Goal: Transaction & Acquisition: Purchase product/service

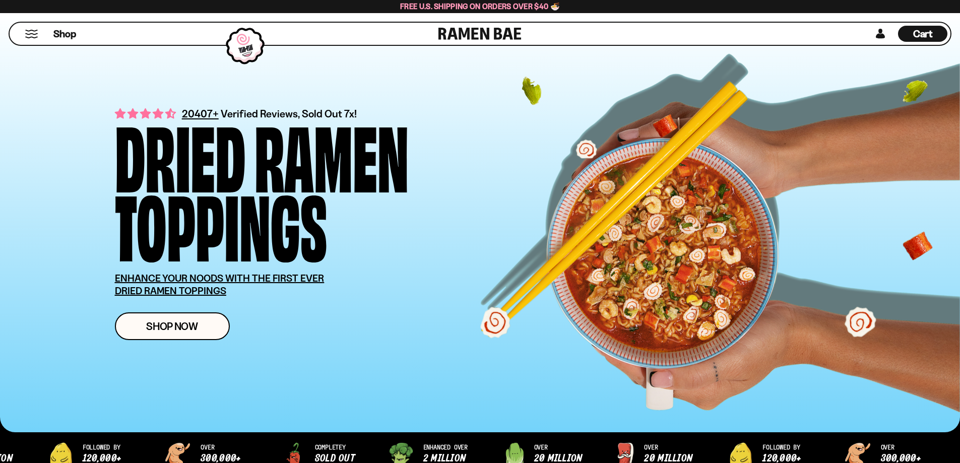
scroll to position [151, 0]
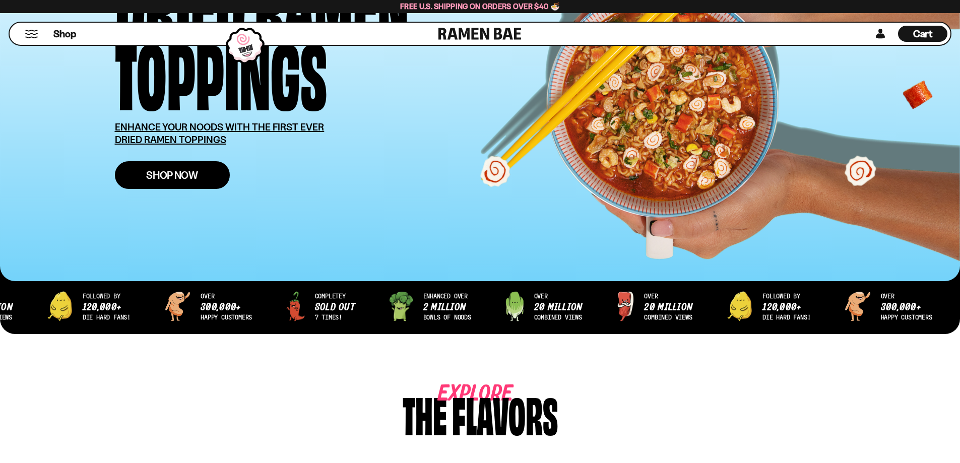
click at [188, 178] on span "Shop Now" at bounding box center [172, 175] width 52 height 11
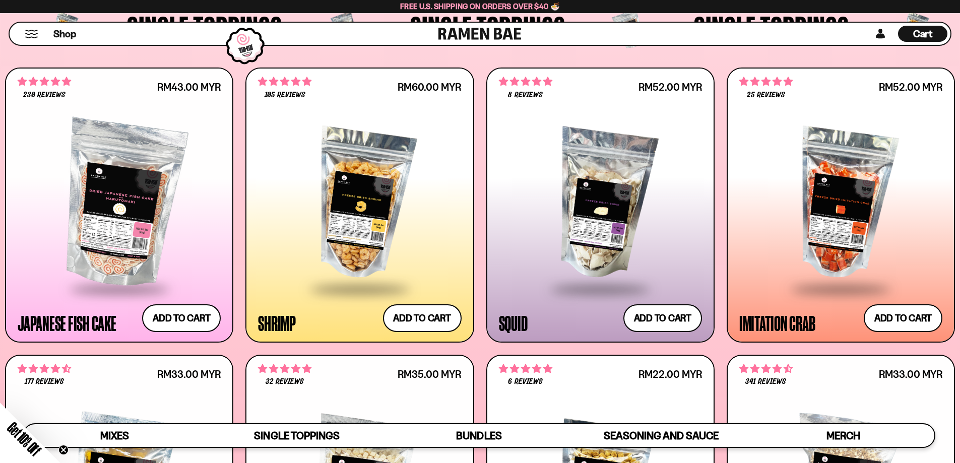
scroll to position [1083, 0]
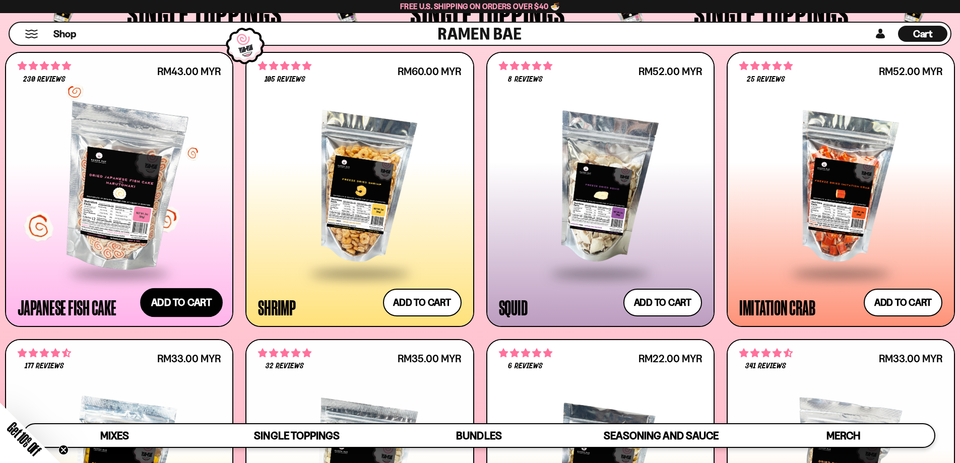
click at [193, 301] on button "Add to cart Add ― Regular price RM43.00 MYR Regular price Sale price RM43.00 MY…" at bounding box center [181, 302] width 83 height 29
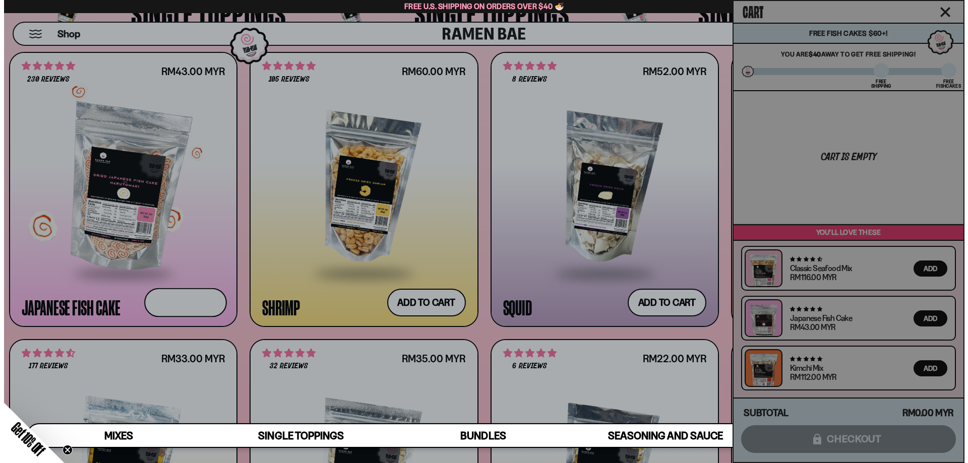
scroll to position [1089, 0]
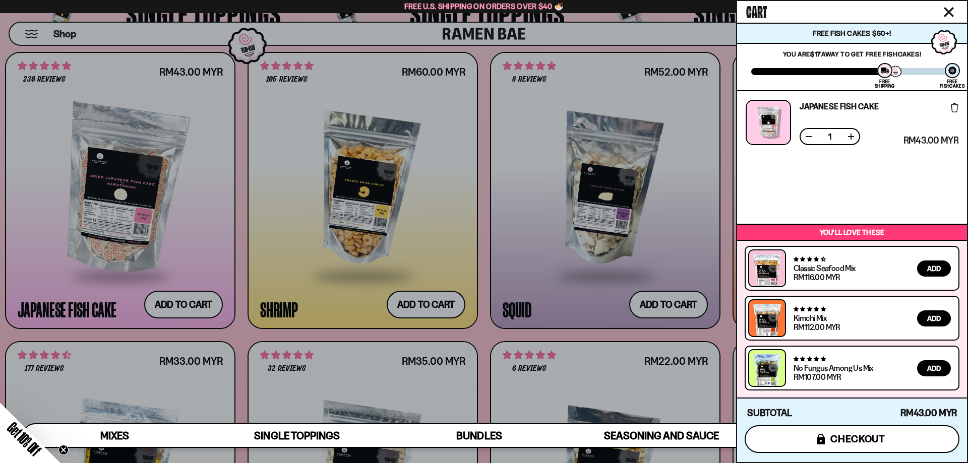
click at [889, 439] on button "icons8-lock checkout" at bounding box center [851, 439] width 215 height 28
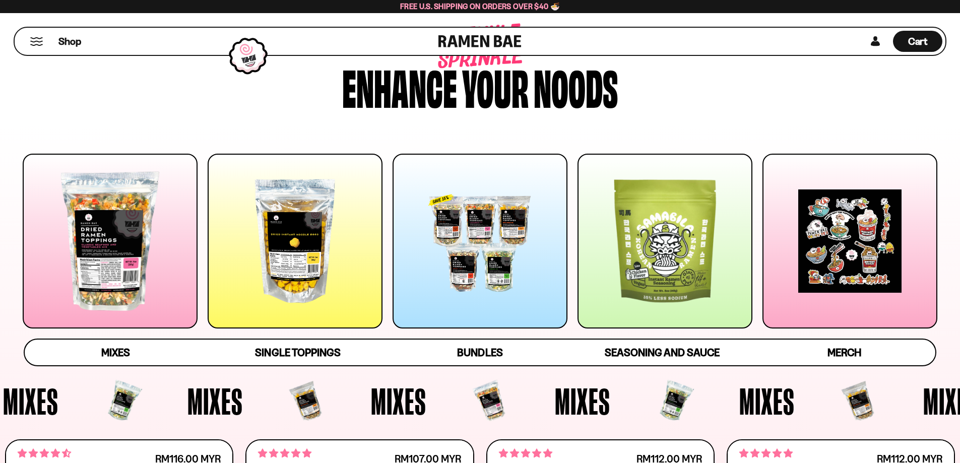
scroll to position [50, 0]
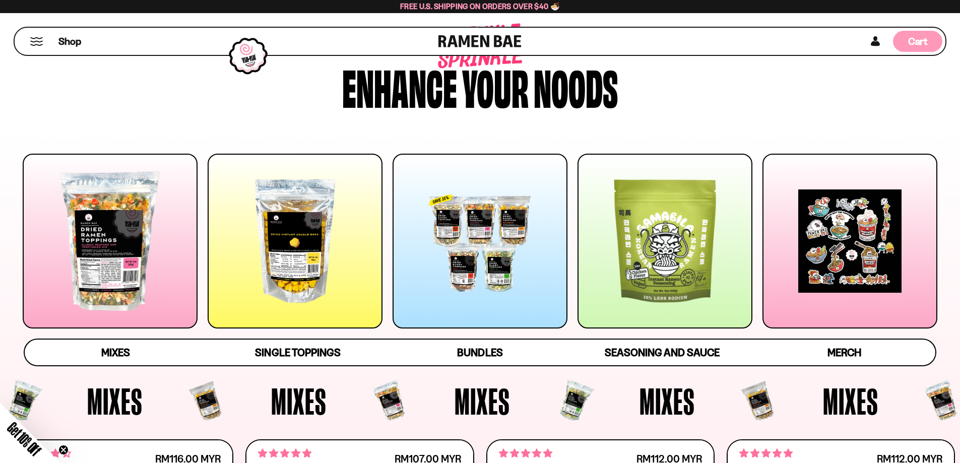
click at [908, 42] on span "Cart" at bounding box center [918, 41] width 20 height 12
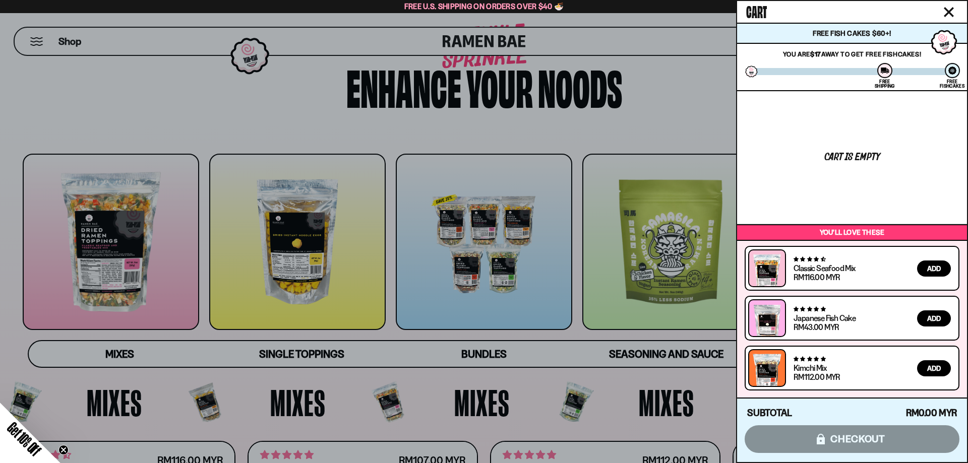
click at [932, 320] on span "Add" at bounding box center [934, 318] width 14 height 7
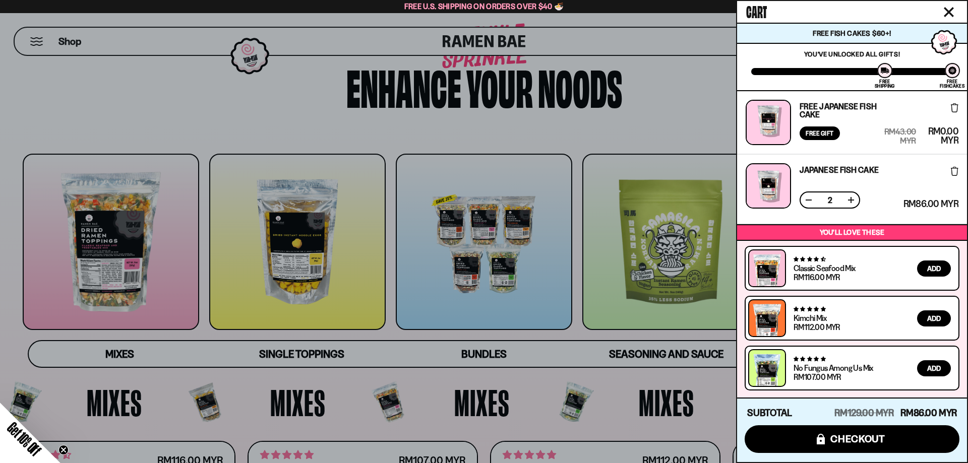
click at [490, 259] on div at bounding box center [484, 231] width 968 height 463
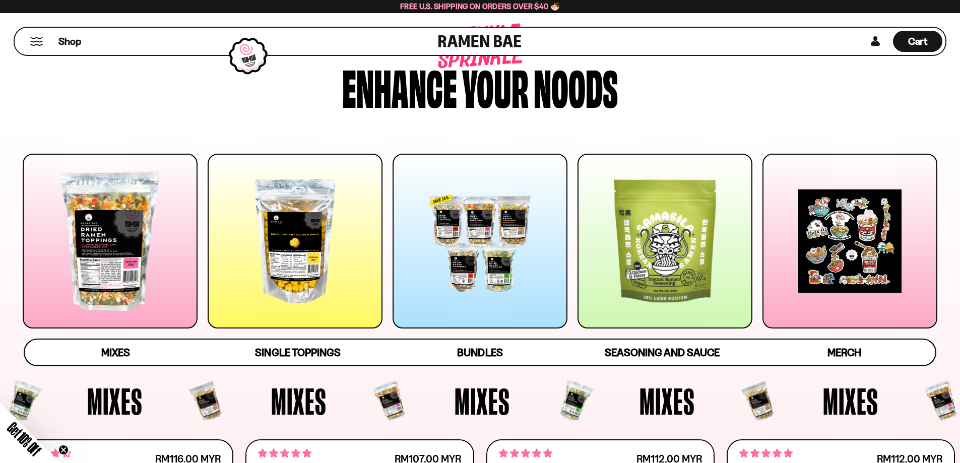
click at [486, 261] on div at bounding box center [480, 241] width 175 height 175
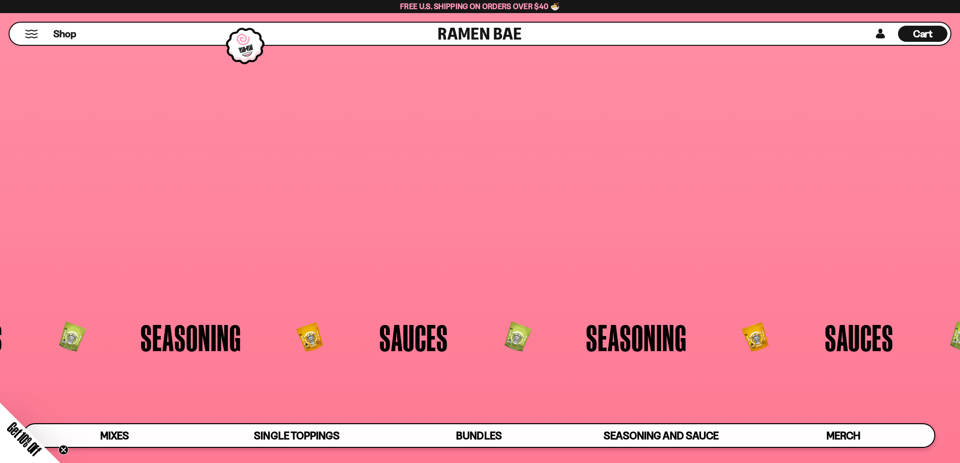
scroll to position [2631, 0]
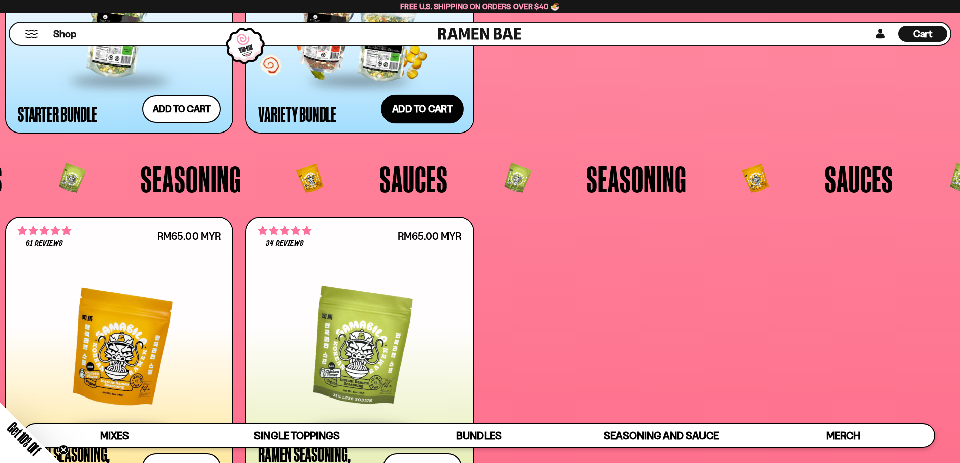
click at [429, 100] on button "Add to cart Add ― Regular price RM492.00 MYR Regular price RM582.00 MYR Sale pr…" at bounding box center [422, 109] width 83 height 29
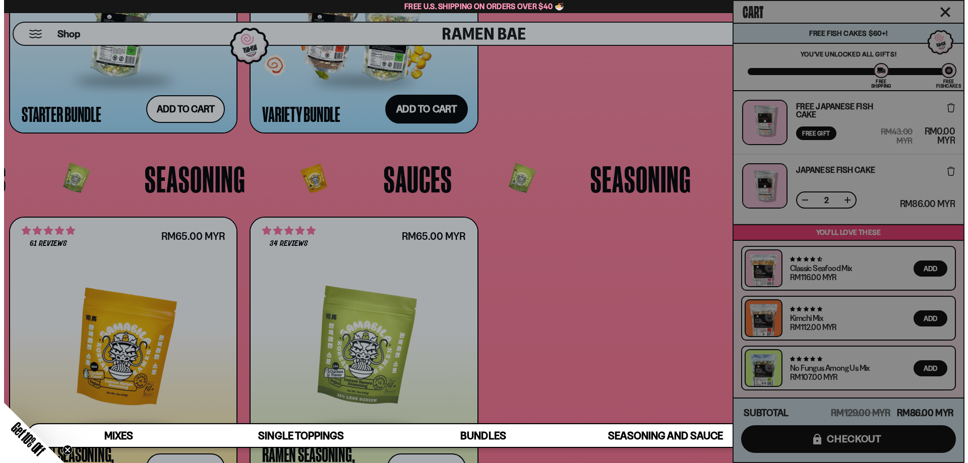
scroll to position [2800, 0]
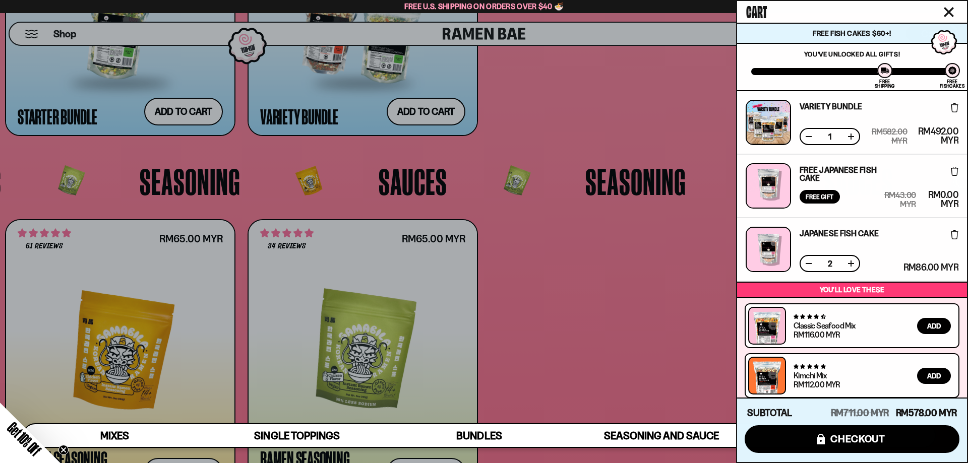
click at [951, 110] on icon at bounding box center [955, 107] width 8 height 9
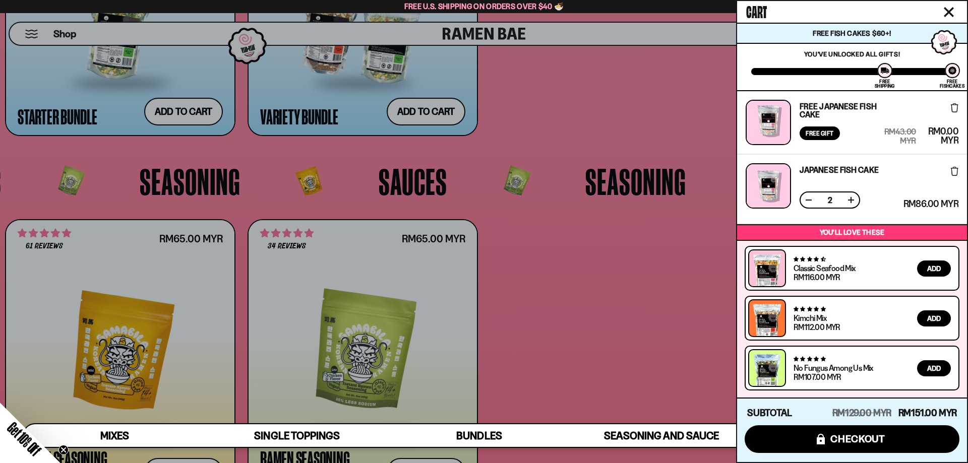
click at [804, 198] on button at bounding box center [808, 200] width 10 height 10
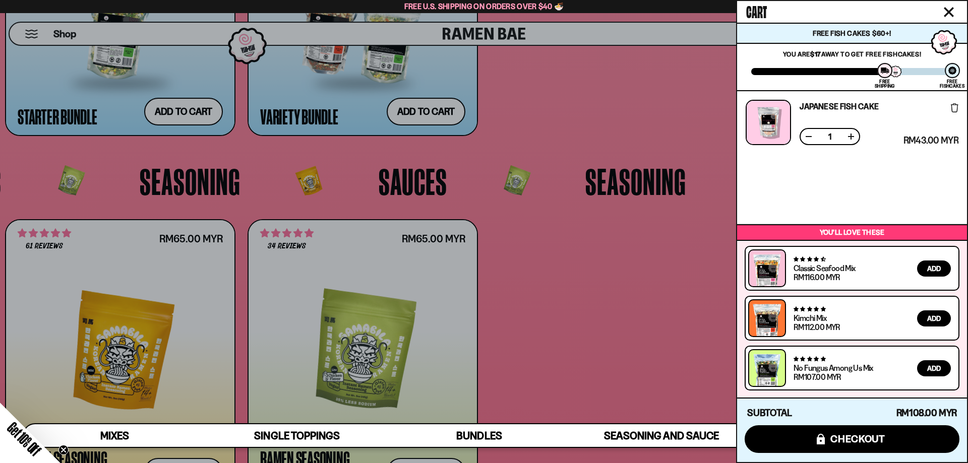
click at [947, 10] on icon "Close cart" at bounding box center [948, 12] width 9 height 9
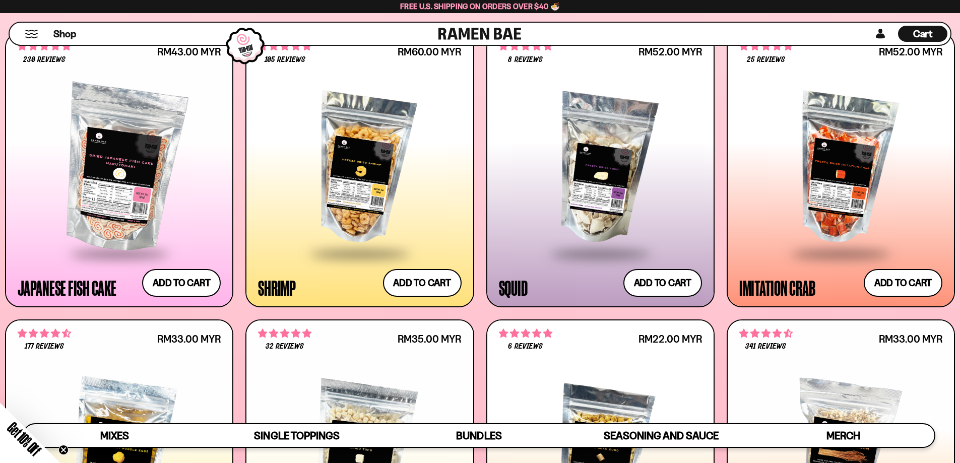
scroll to position [1082, 0]
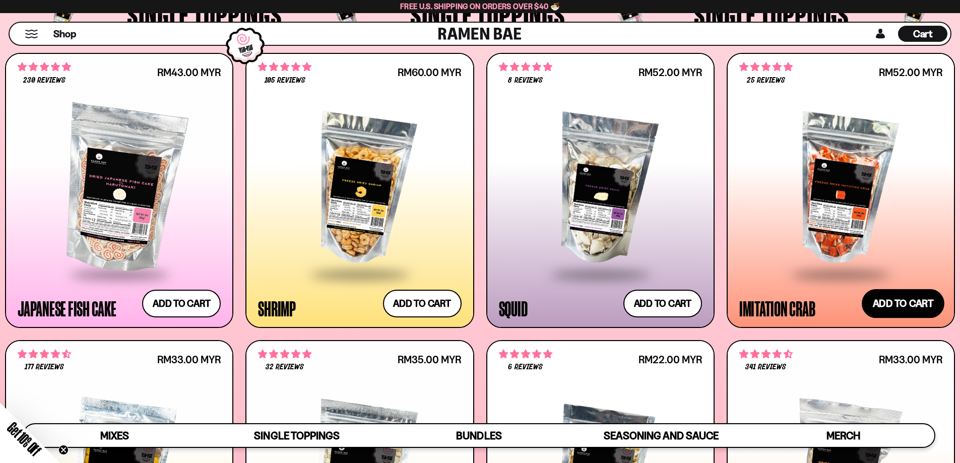
click at [908, 299] on button "Add to cart Add ― Regular price RM52.00 MYR Regular price Sale price RM52.00 MY…" at bounding box center [903, 303] width 83 height 29
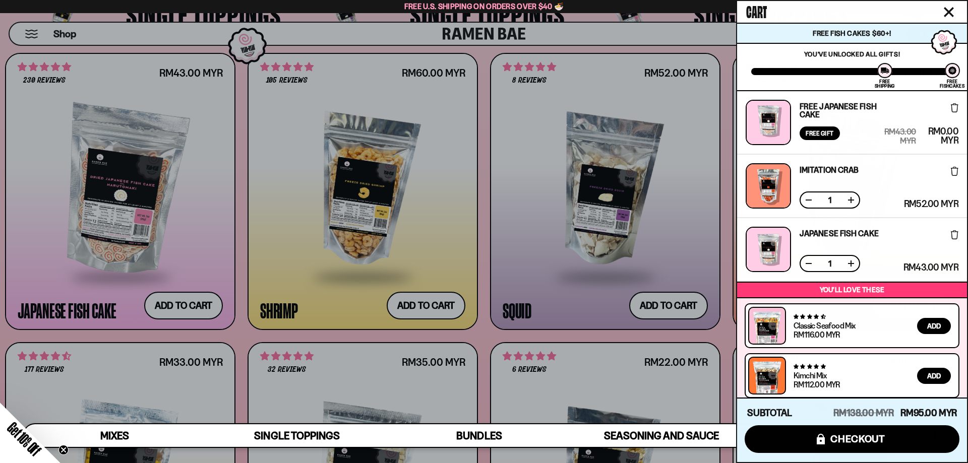
scroll to position [57, 0]
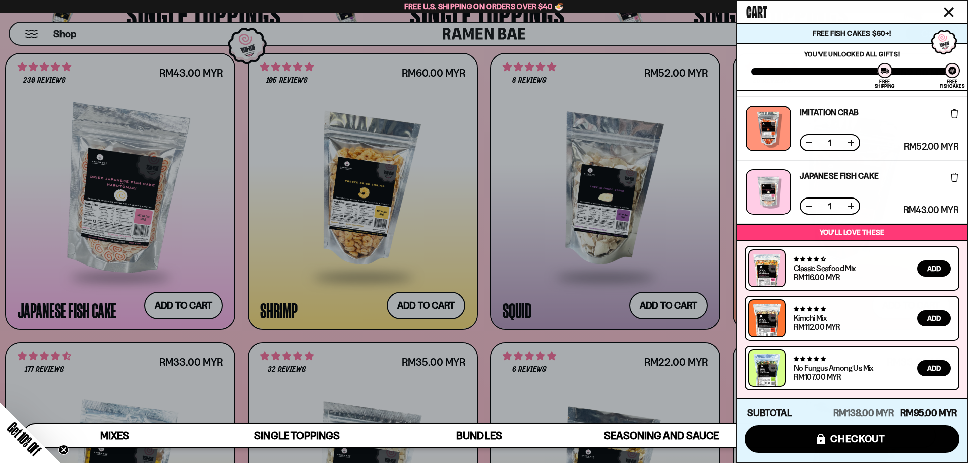
click at [196, 240] on div at bounding box center [484, 231] width 968 height 463
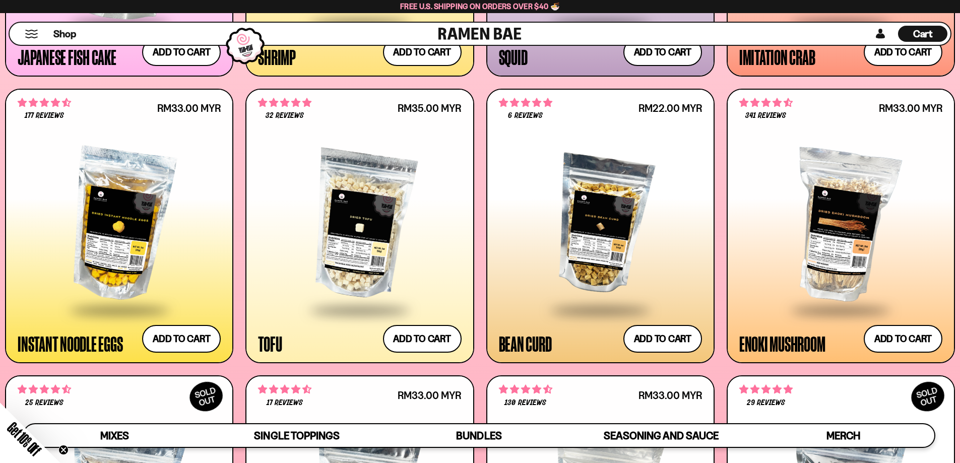
scroll to position [1334, 0]
click at [420, 331] on button "Add to cart Add ― Regular price RM35.00 MYR Regular price Sale price RM35.00 MY…" at bounding box center [422, 338] width 83 height 29
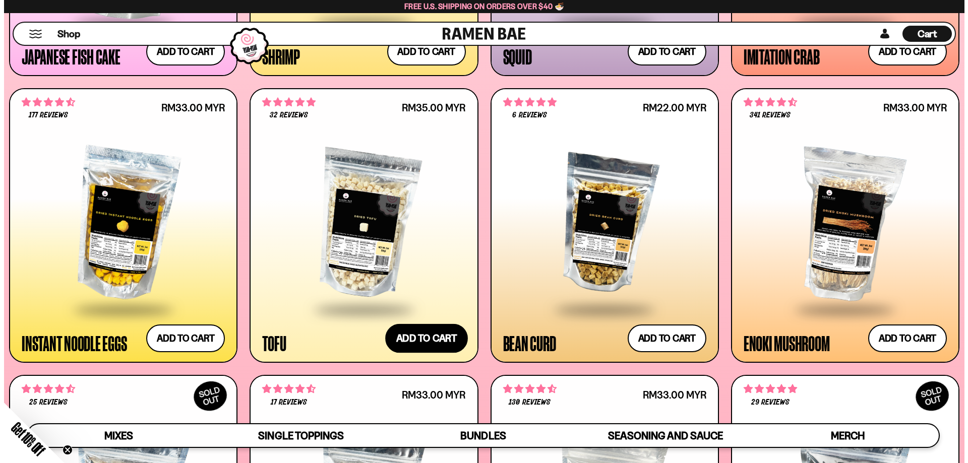
scroll to position [1340, 0]
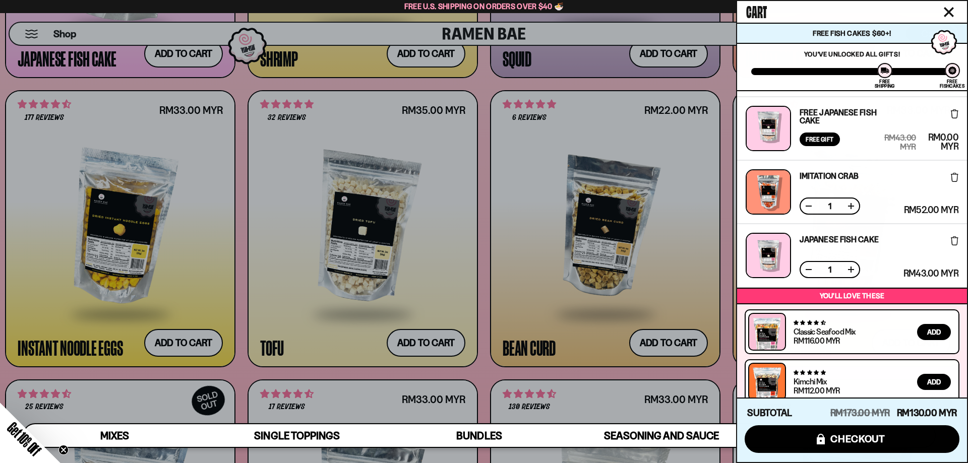
click at [517, 289] on div at bounding box center [484, 231] width 968 height 463
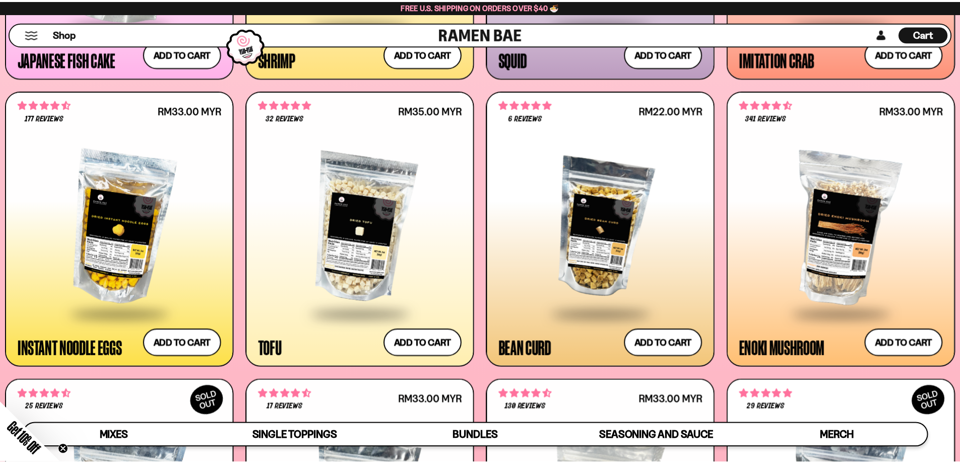
scroll to position [1334, 0]
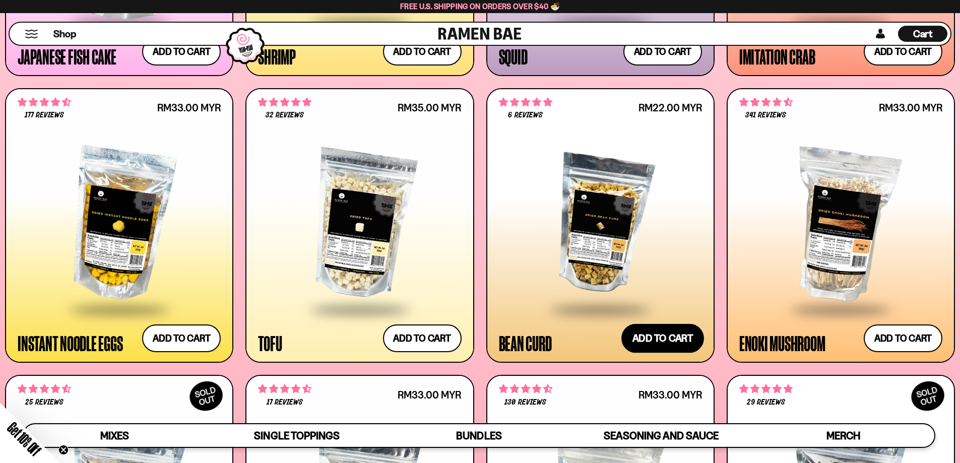
click at [651, 333] on button "Add to cart Add ― Regular price RM22.00 MYR Regular price Sale price RM22.00 MY…" at bounding box center [662, 338] width 83 height 29
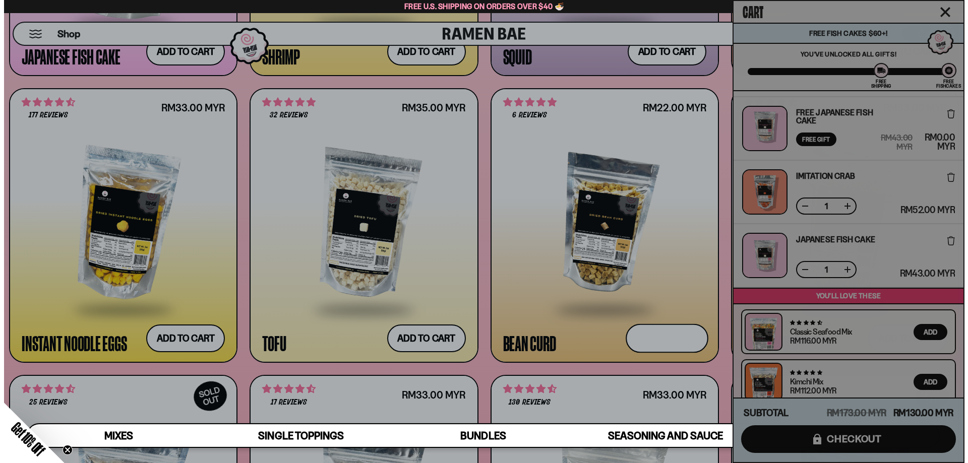
scroll to position [1340, 0]
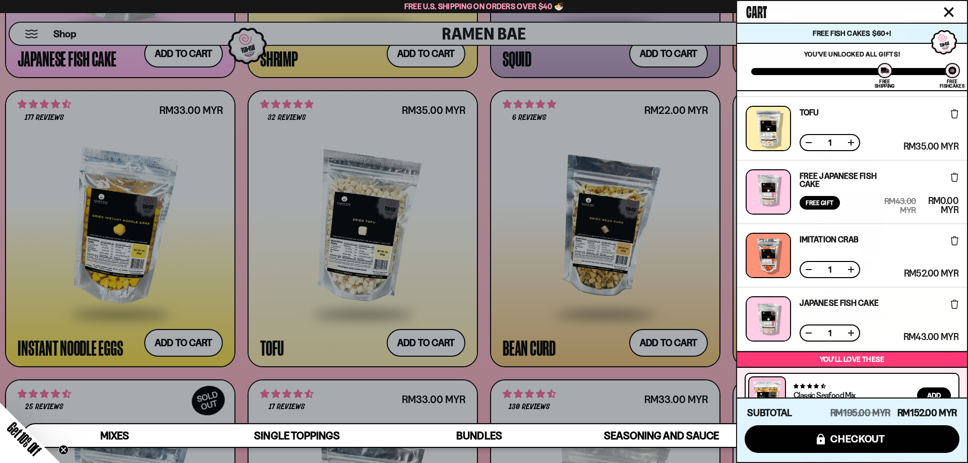
click at [551, 310] on div at bounding box center [484, 231] width 968 height 463
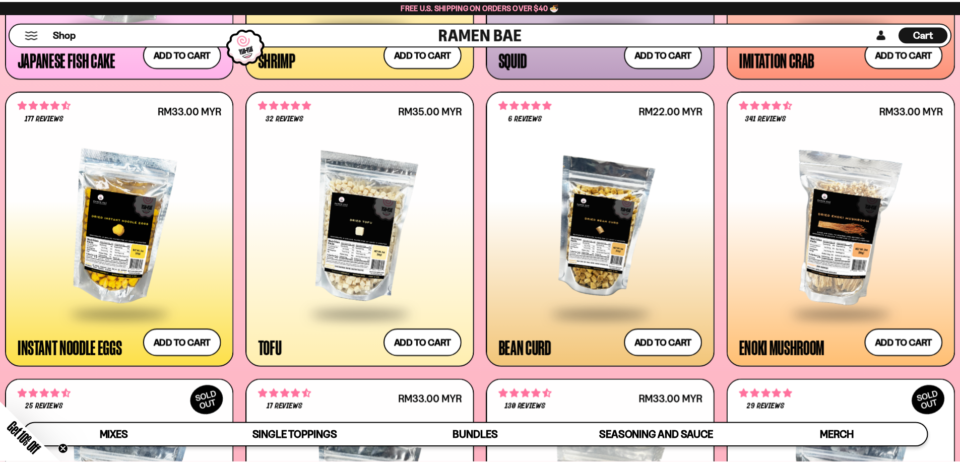
scroll to position [1334, 0]
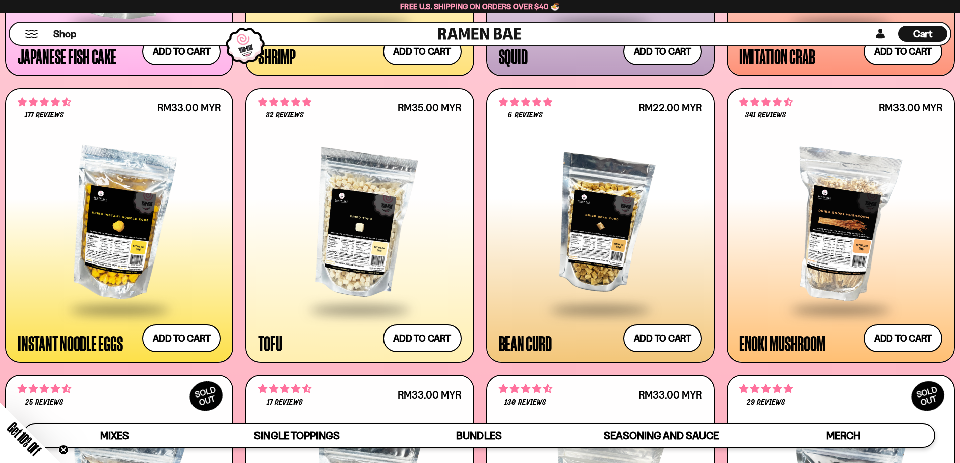
click at [611, 223] on div at bounding box center [600, 225] width 203 height 168
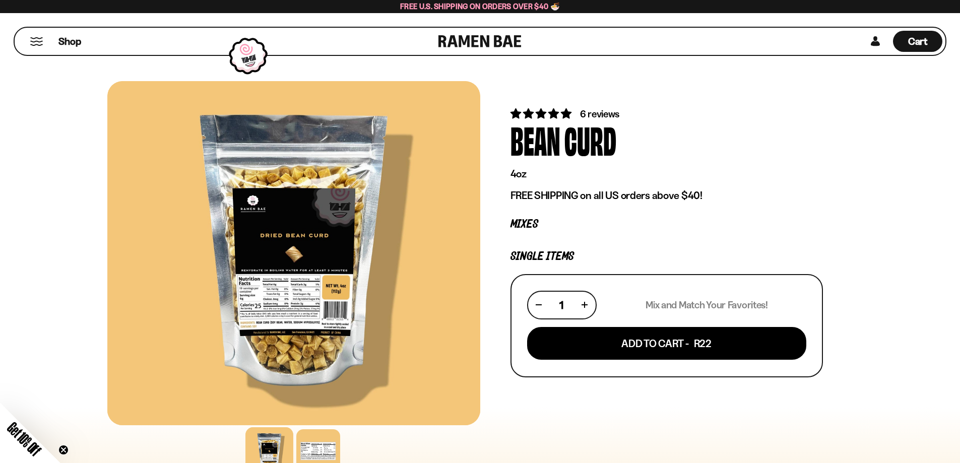
drag, startPoint x: 355, startPoint y: 222, endPoint x: 307, endPoint y: 255, distance: 57.6
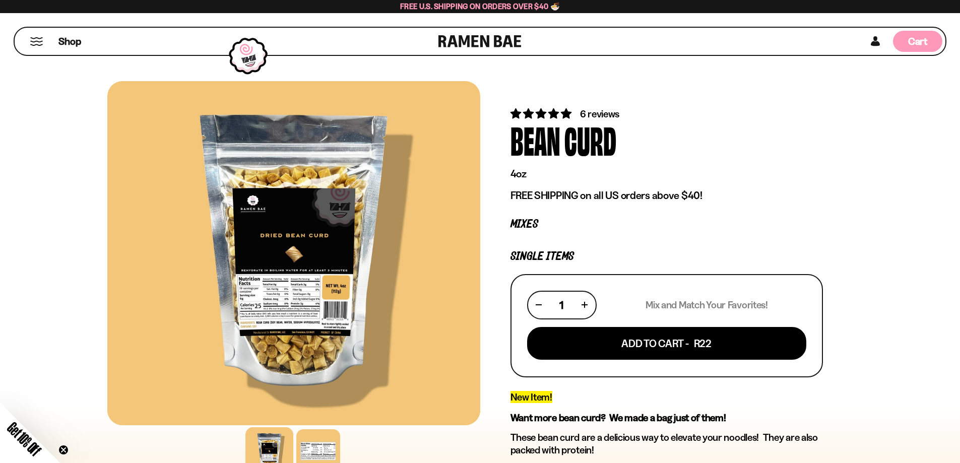
click at [914, 43] on span "Cart" at bounding box center [918, 41] width 20 height 12
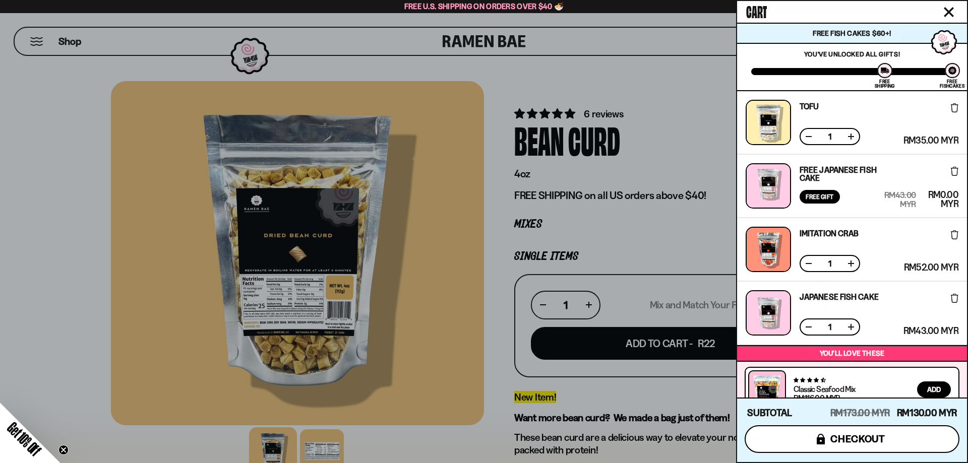
click at [846, 434] on span "checkout" at bounding box center [857, 438] width 55 height 11
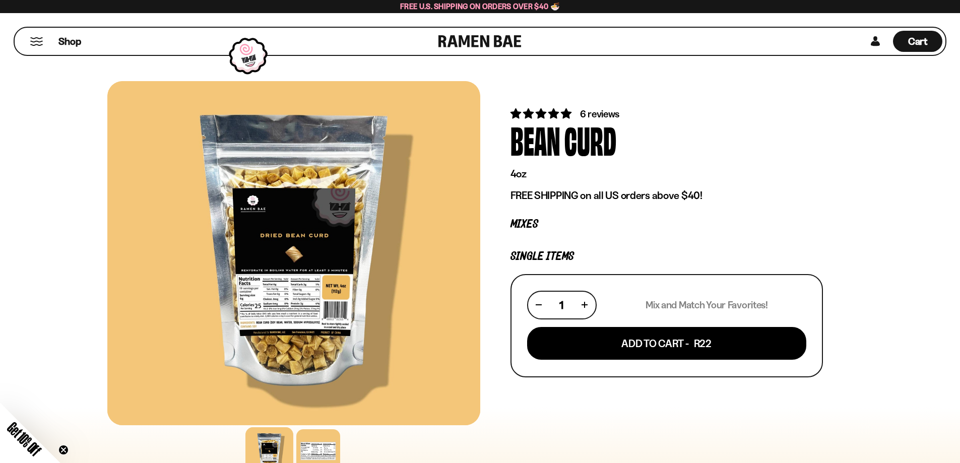
click at [29, 41] on div "Shop" at bounding box center [228, 41] width 421 height 27
click at [39, 44] on button "Mobile Menu Trigger" at bounding box center [37, 41] width 14 height 9
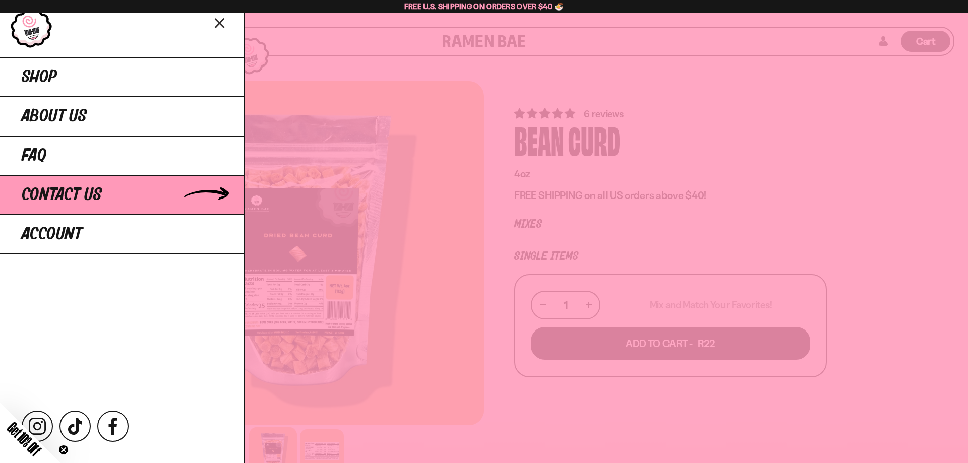
click at [83, 203] on span "Contact Us" at bounding box center [62, 195] width 80 height 18
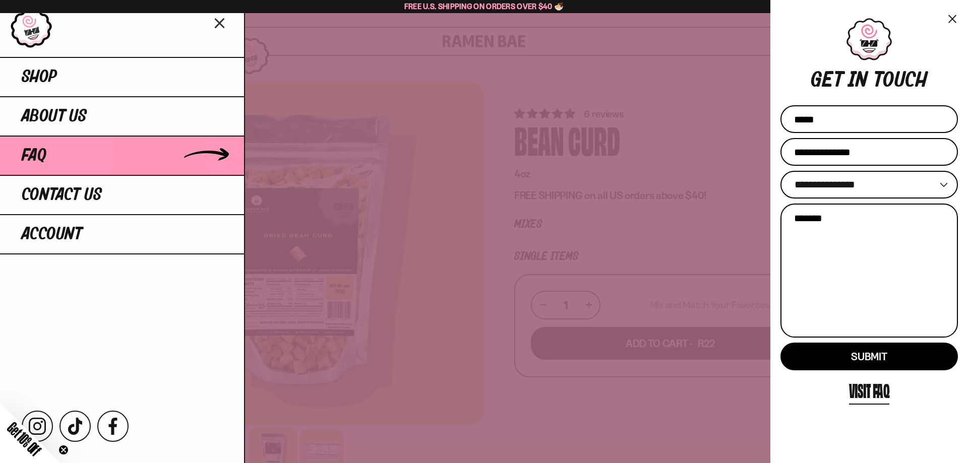
click at [65, 151] on link "FAQ" at bounding box center [122, 155] width 244 height 39
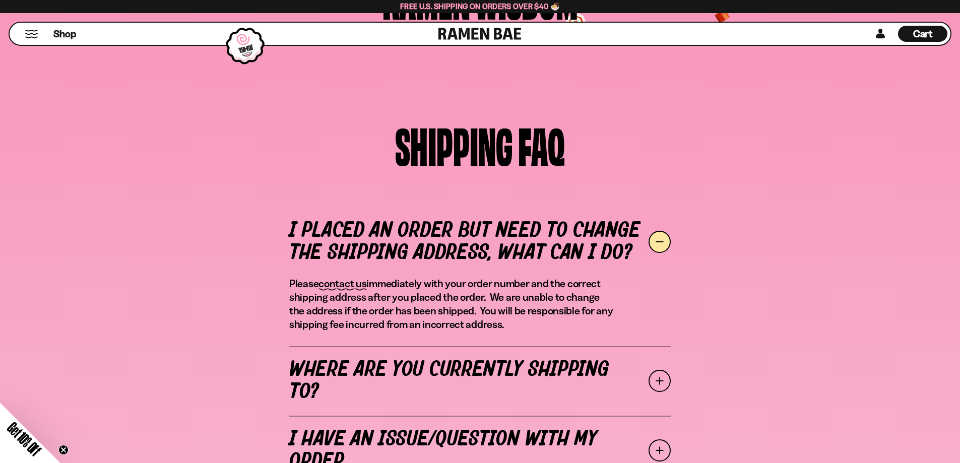
scroll to position [252, 0]
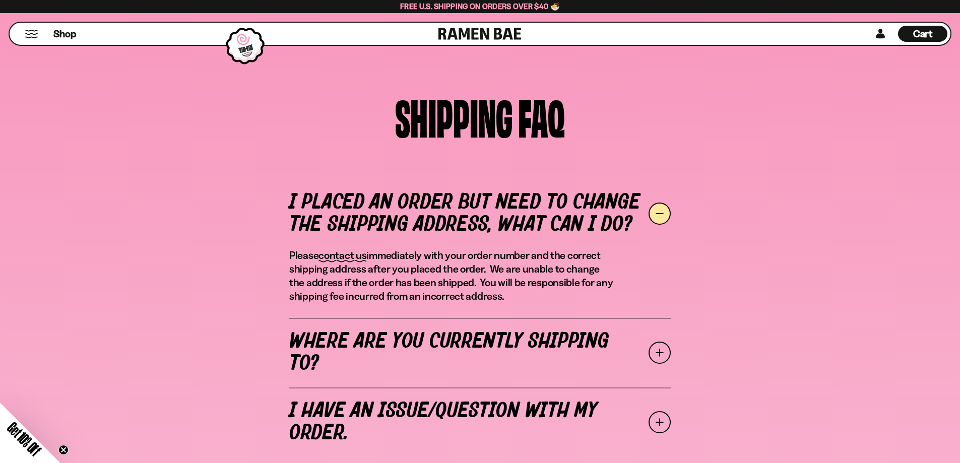
click at [655, 358] on span at bounding box center [660, 353] width 22 height 22
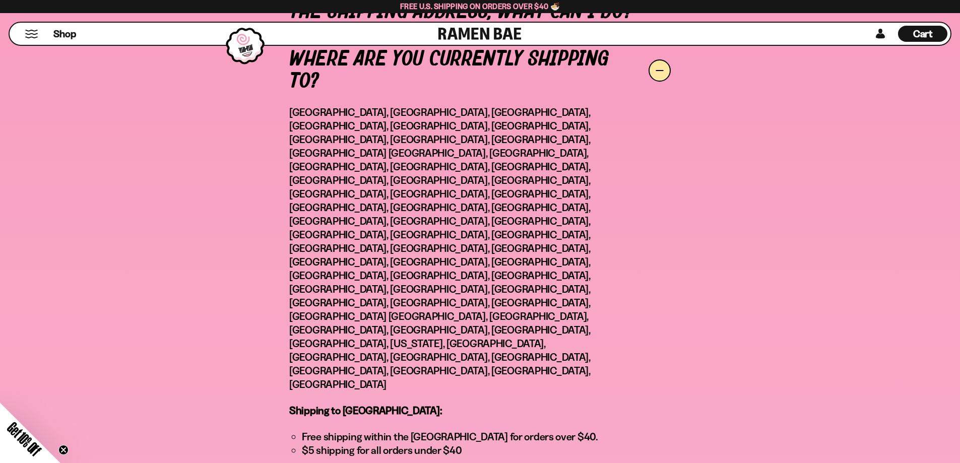
scroll to position [454, 0]
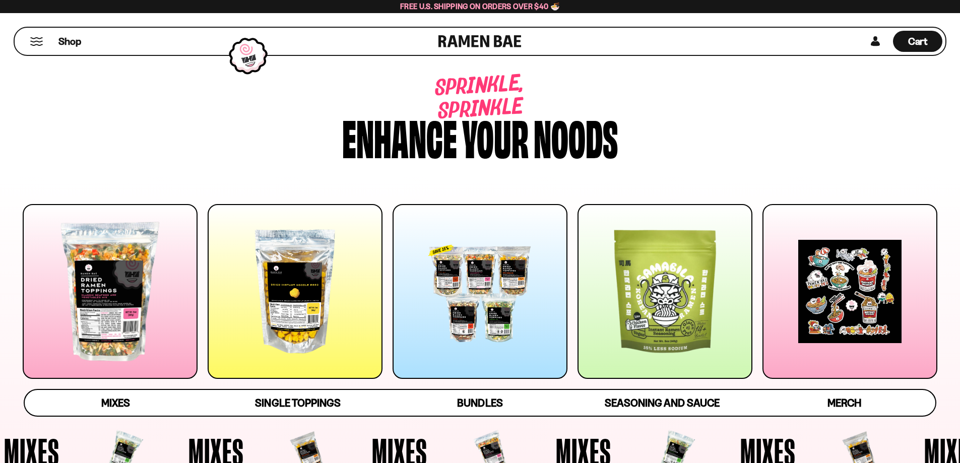
click at [121, 324] on div at bounding box center [110, 291] width 175 height 175
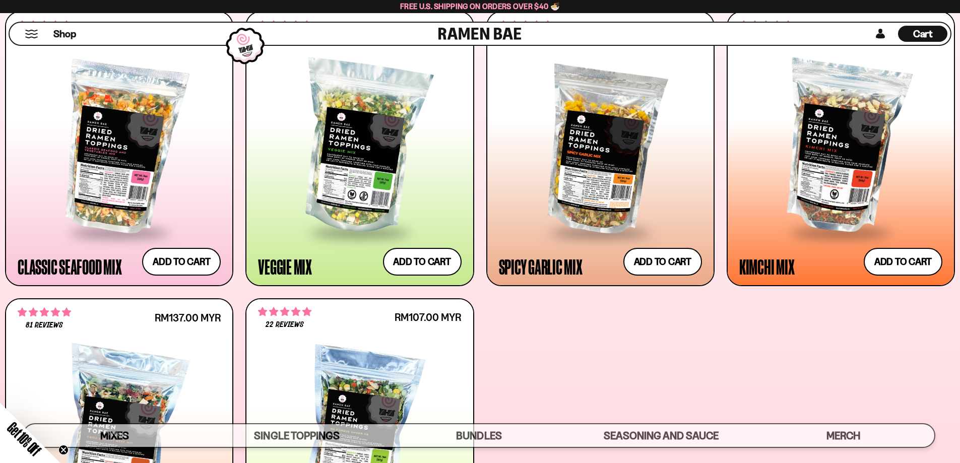
scroll to position [480, 0]
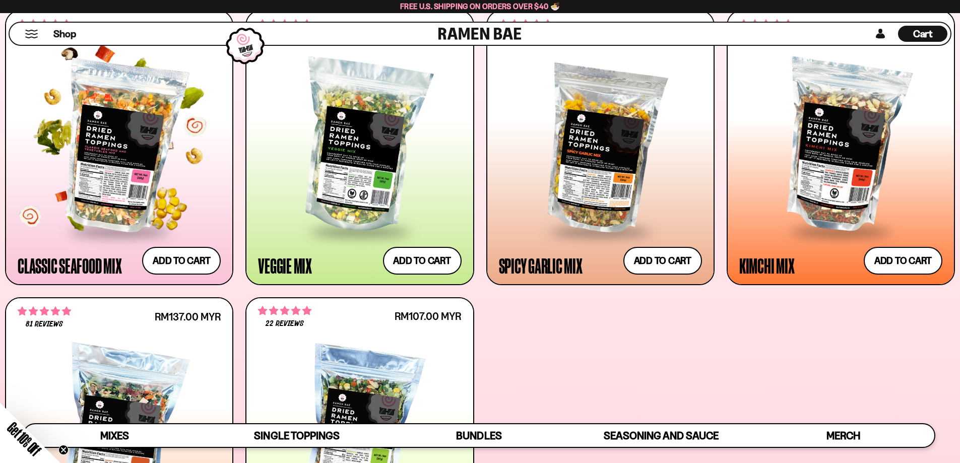
click at [134, 179] on div at bounding box center [119, 146] width 203 height 168
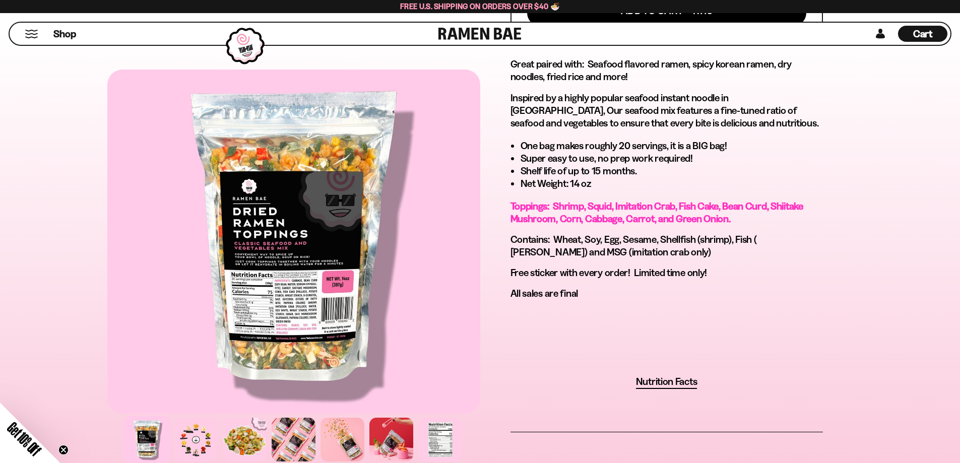
scroll to position [504, 0]
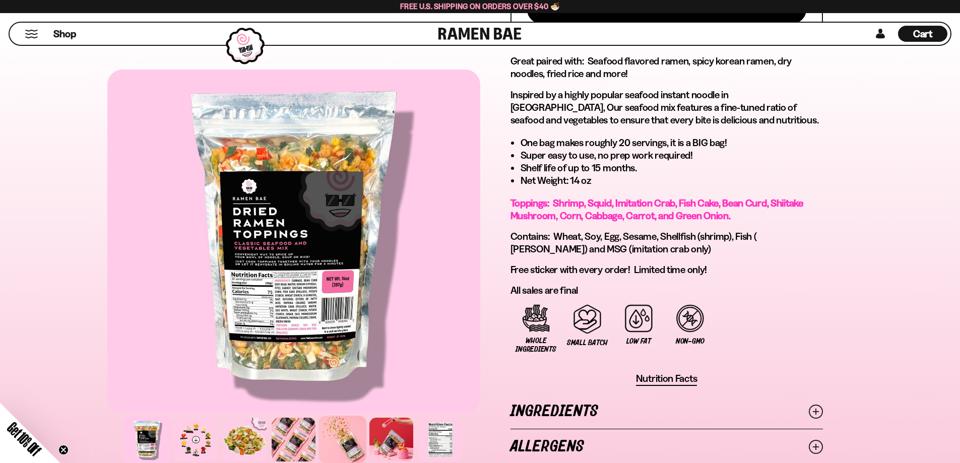
click at [340, 440] on div at bounding box center [343, 440] width 48 height 48
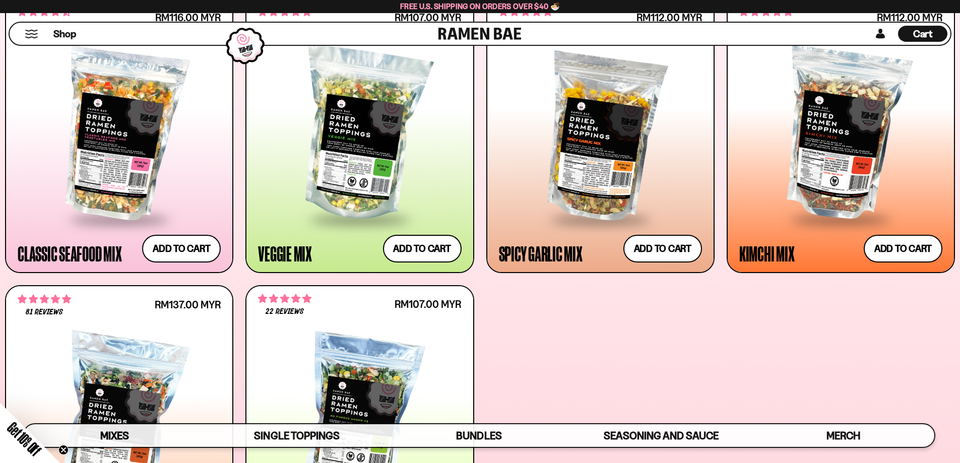
scroll to position [497, 0]
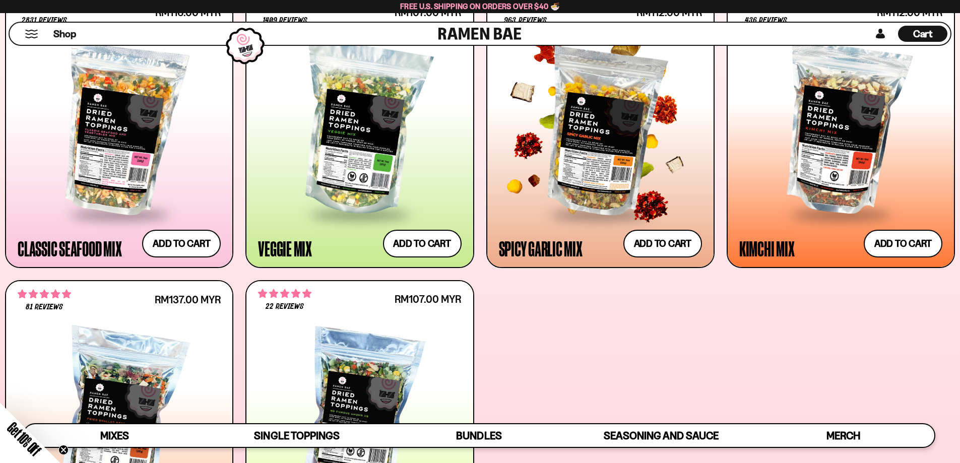
click at [599, 133] on div at bounding box center [600, 129] width 203 height 168
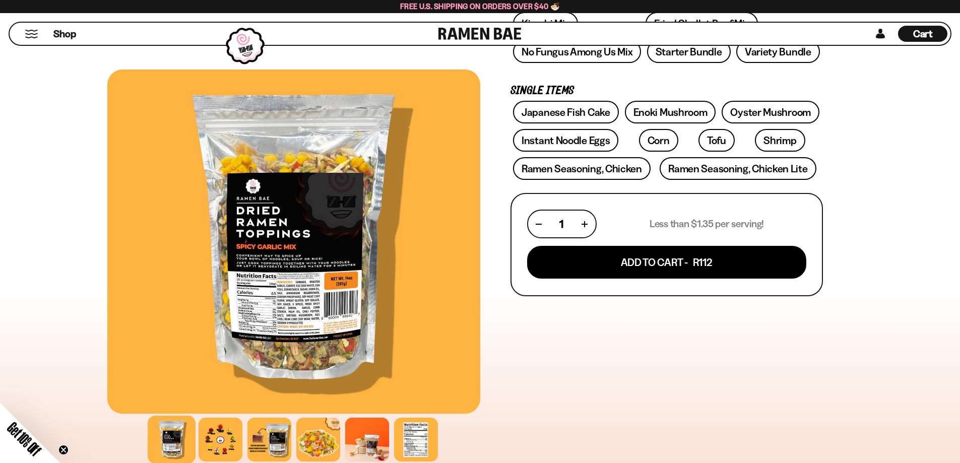
scroll to position [252, 0]
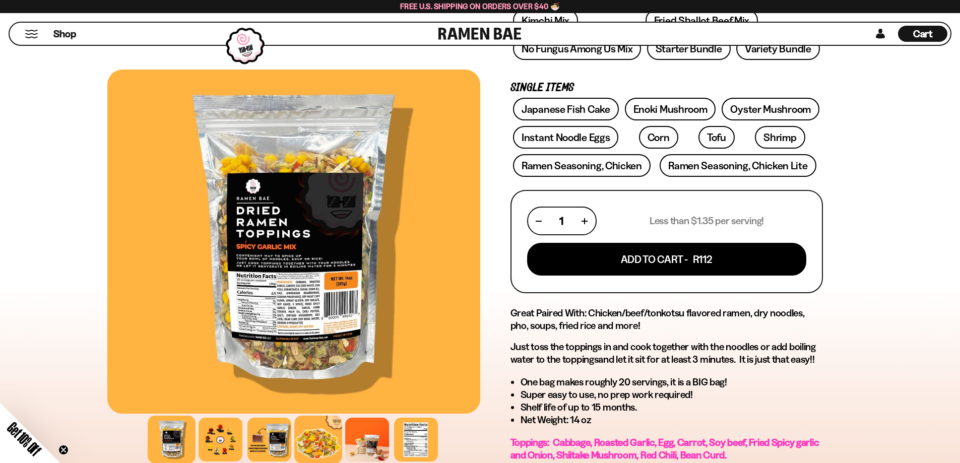
click at [326, 450] on div at bounding box center [318, 440] width 48 height 48
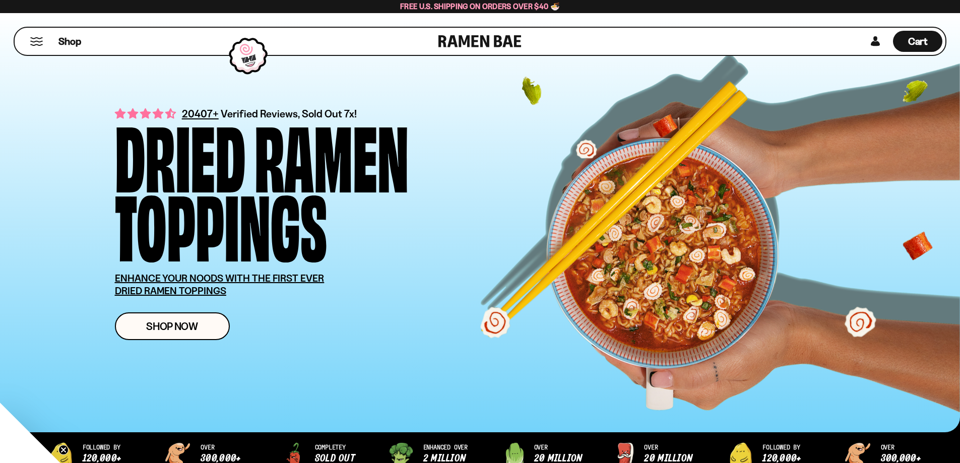
scroll to position [173, 0]
